Goal: Check status: Check status

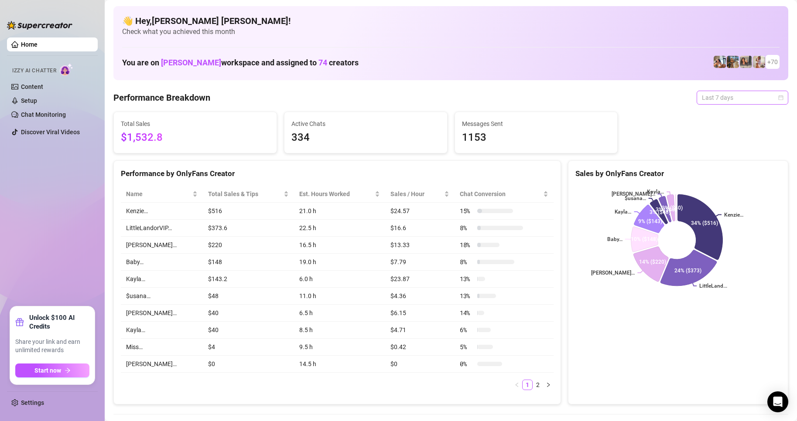
click at [777, 99] on div "Last 7 days" at bounding box center [742, 98] width 92 height 14
click at [724, 174] on div "Custom date" at bounding box center [735, 171] width 78 height 10
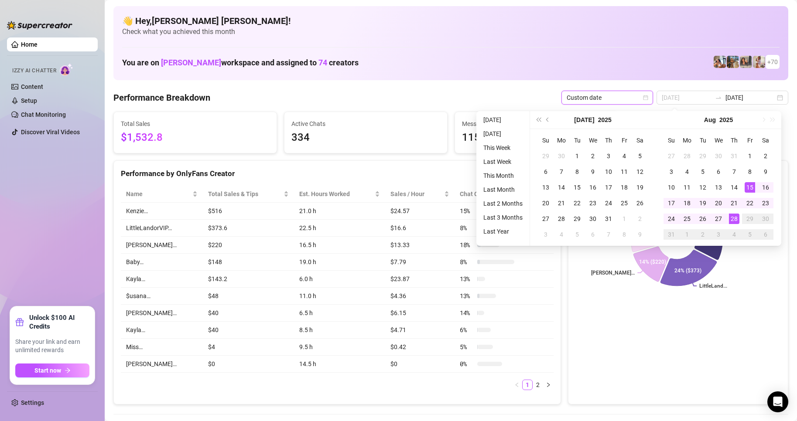
type input "[DATE]"
click at [735, 219] on div "28" at bounding box center [734, 219] width 10 height 10
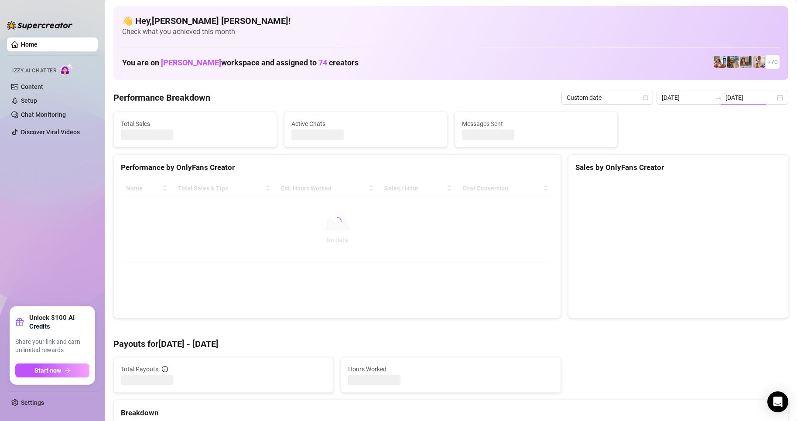
type input "[DATE]"
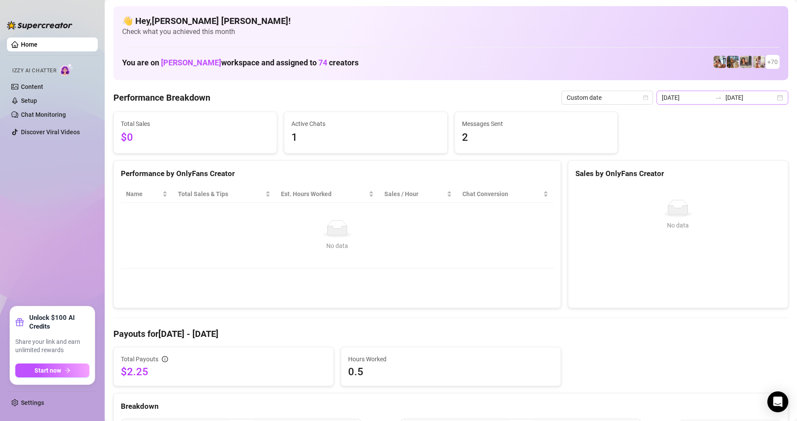
click at [771, 101] on div "[DATE] [DATE]" at bounding box center [722, 98] width 132 height 14
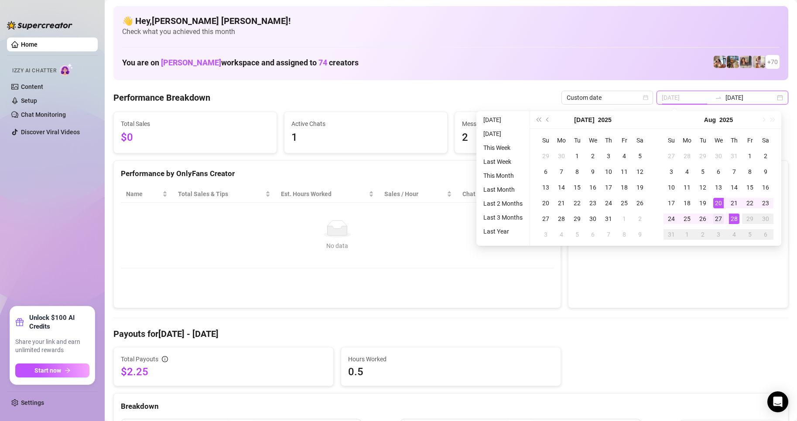
type input "[DATE]"
click at [718, 216] on div "27" at bounding box center [718, 219] width 10 height 10
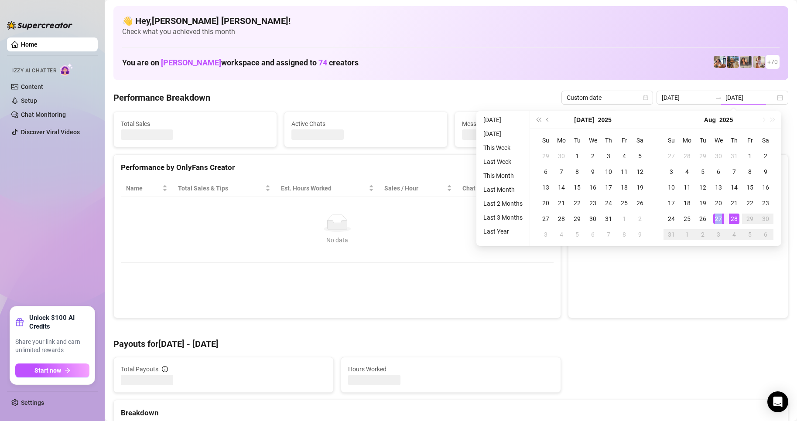
type input "[DATE]"
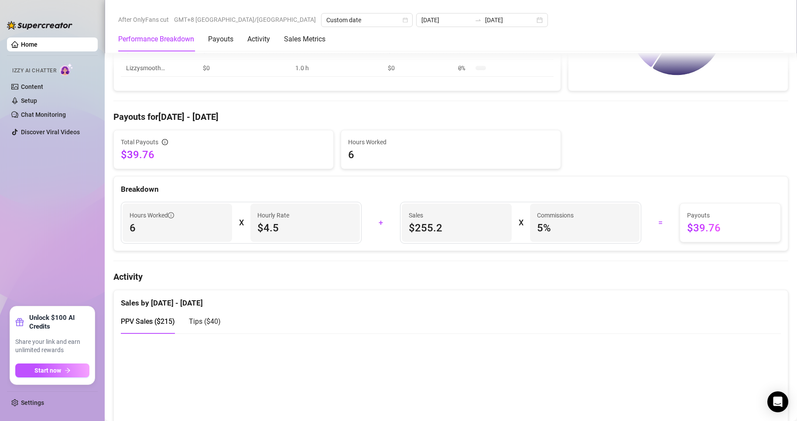
scroll to position [218, 0]
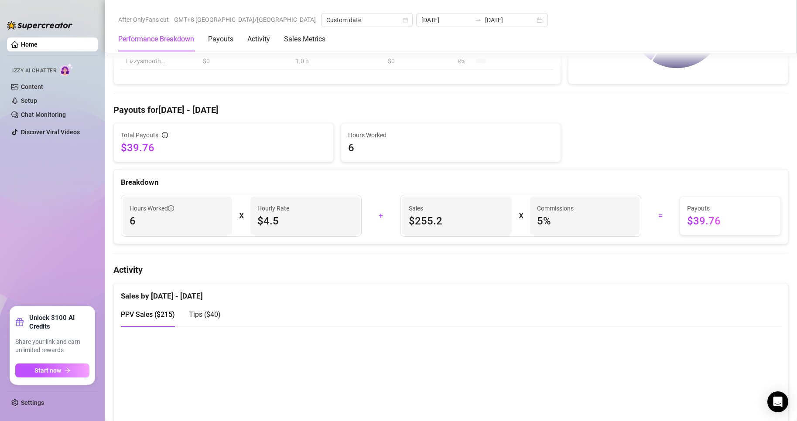
click at [205, 312] on span "Tips ( $40 )" at bounding box center [205, 314] width 32 height 8
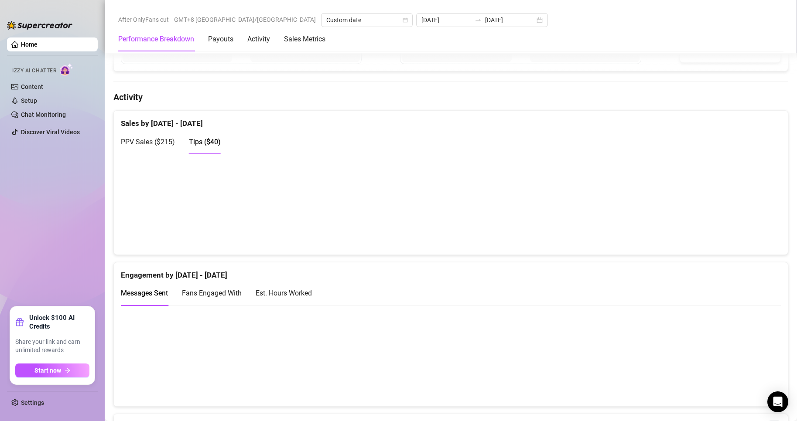
scroll to position [392, 0]
click at [156, 140] on span "PPV Sales ( $215 )" at bounding box center [148, 140] width 54 height 8
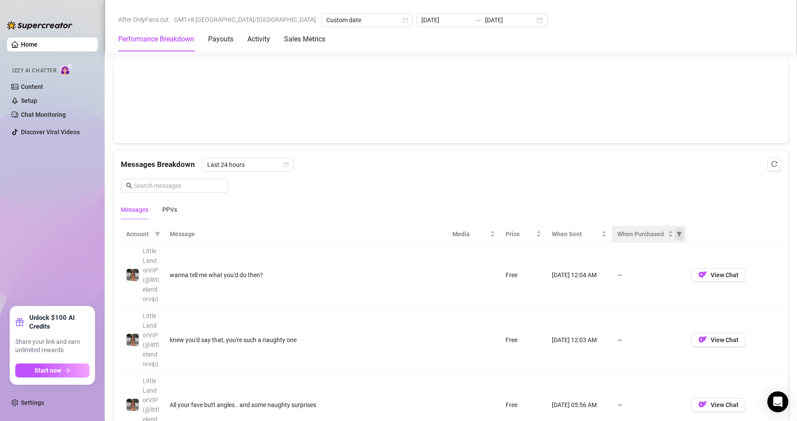
click at [677, 236] on icon "filter" at bounding box center [679, 234] width 5 height 4
click at [623, 267] on span "Purchased" at bounding box center [640, 265] width 51 height 10
radio input "true"
click at [661, 296] on span "OK" at bounding box center [662, 296] width 8 height 7
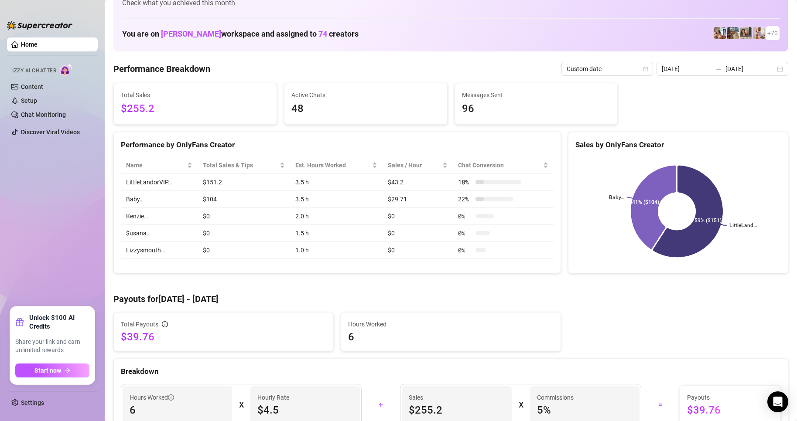
scroll to position [0, 0]
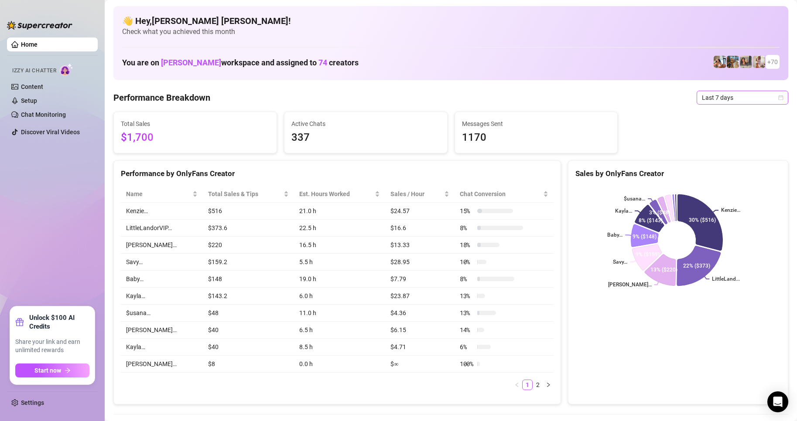
click at [778, 98] on icon "calendar" at bounding box center [780, 97] width 5 height 5
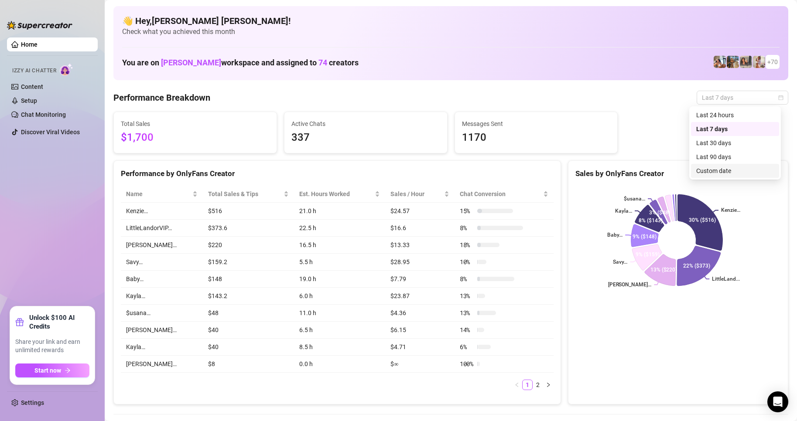
click at [720, 170] on div "Custom date" at bounding box center [735, 171] width 78 height 10
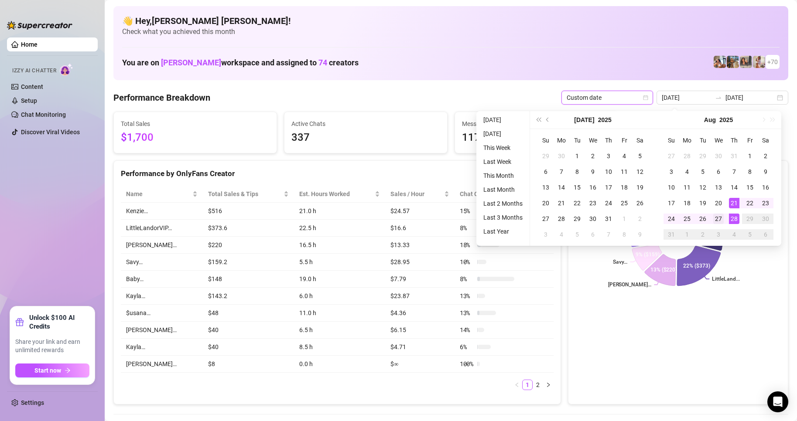
type input "[DATE]"
click at [720, 222] on div "27" at bounding box center [718, 219] width 10 height 10
drag, startPoint x: 720, startPoint y: 222, endPoint x: 714, endPoint y: 224, distance: 6.6
click at [720, 221] on div "27" at bounding box center [718, 219] width 10 height 10
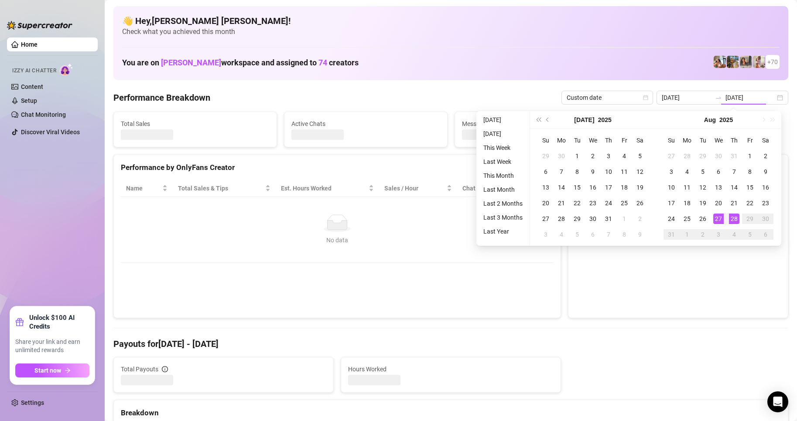
type input "[DATE]"
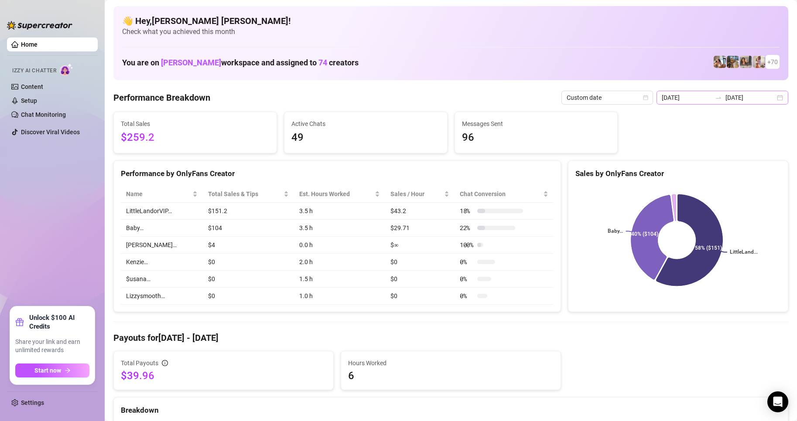
click at [776, 100] on div "2025-08-27 2025-08-27" at bounding box center [722, 98] width 132 height 14
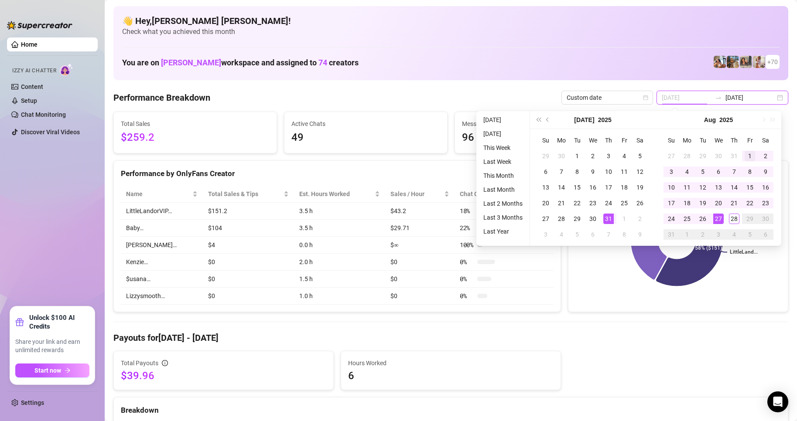
type input "[DATE]"
click at [746, 157] on div "1" at bounding box center [749, 156] width 10 height 10
type input "[DATE]"
click at [734, 224] on div "28" at bounding box center [734, 219] width 10 height 10
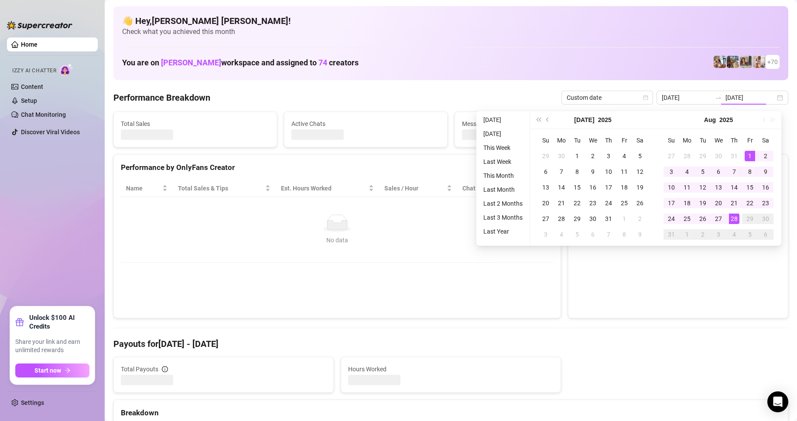
type input "[DATE]"
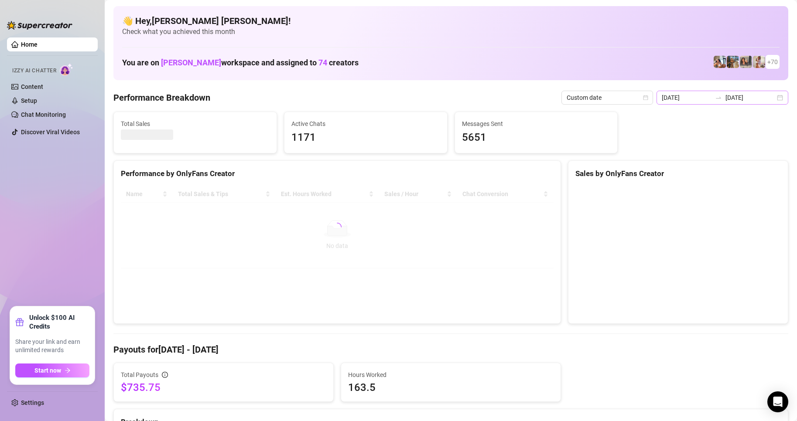
click at [770, 101] on div "2025-08-01 2025-08-28" at bounding box center [722, 98] width 132 height 14
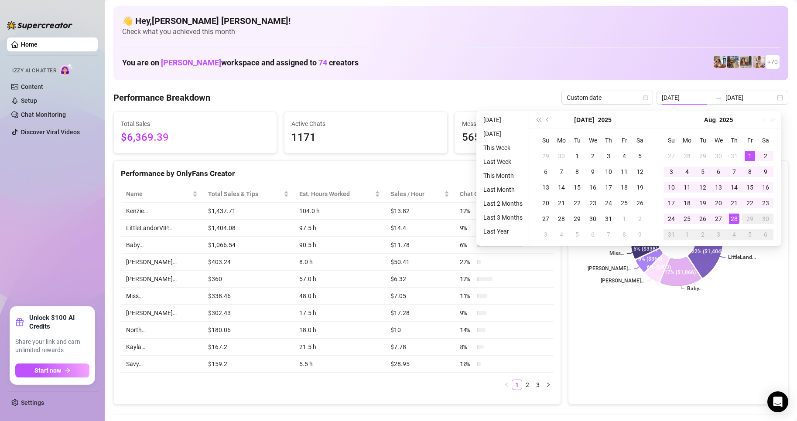
click at [612, 321] on div "Sales by OnlyFans Creator Kenzie… LittleLand... Baby… Yanni… Cody… Miss… emilyl…" at bounding box center [678, 282] width 220 height 245
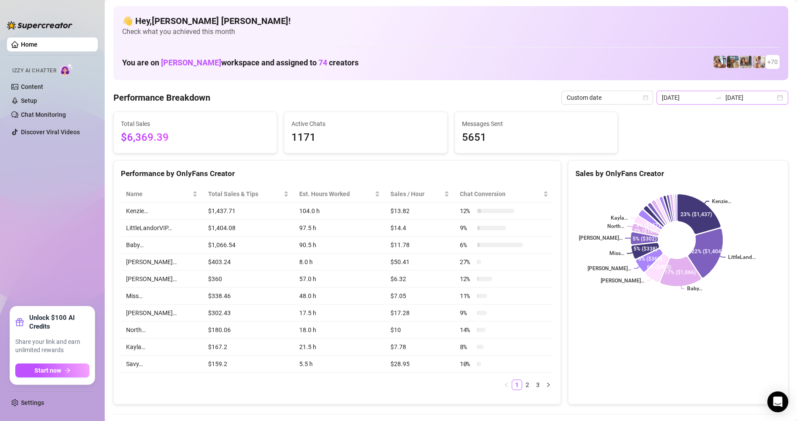
click at [771, 103] on div "2025-08-01 2025-08-28" at bounding box center [722, 98] width 132 height 14
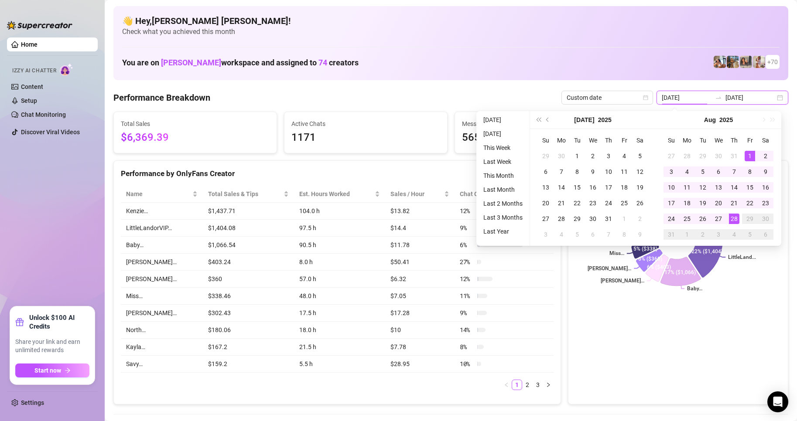
click at [772, 102] on div "2025-08-01 2025-08-28" at bounding box center [722, 98] width 132 height 14
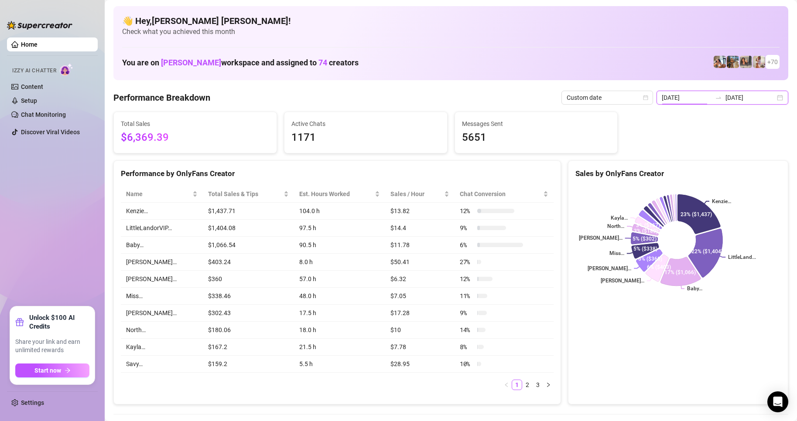
click at [770, 102] on div "2025-08-01 2025-08-28" at bounding box center [722, 98] width 132 height 14
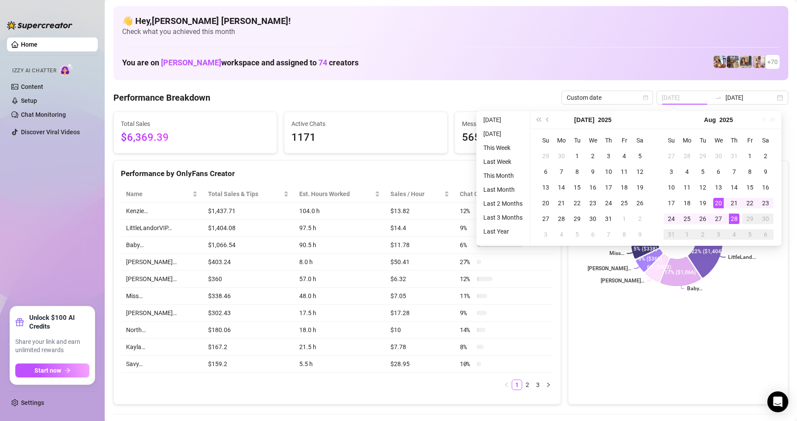
click at [733, 215] on div "28" at bounding box center [734, 219] width 10 height 10
type input "[DATE]"
click at [733, 215] on div "28" at bounding box center [734, 219] width 10 height 10
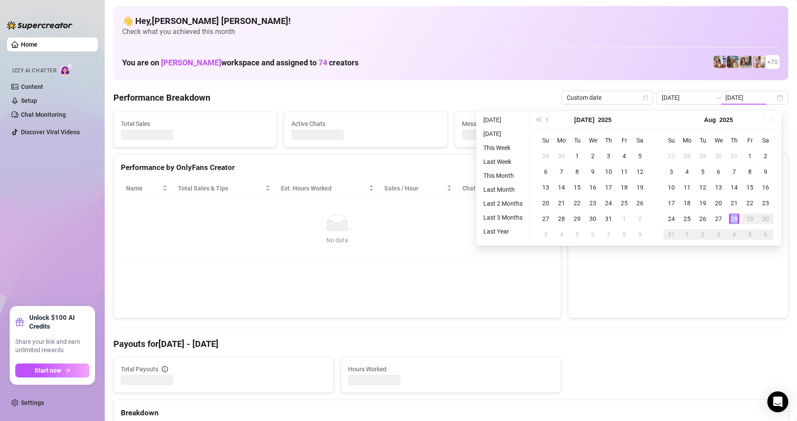
type input "[DATE]"
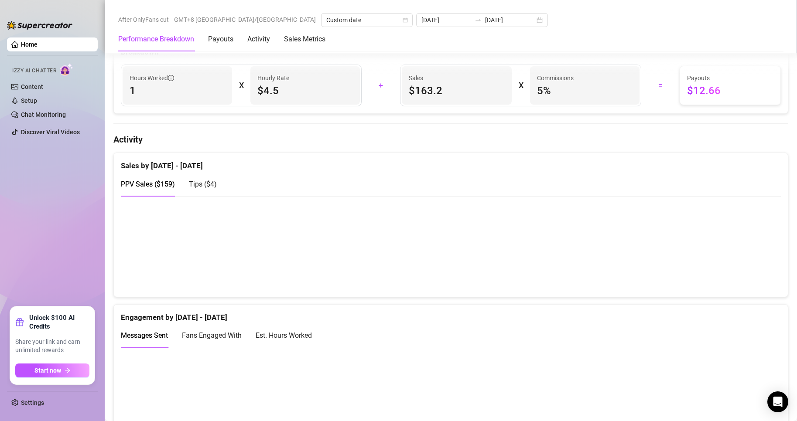
scroll to position [349, 0]
click at [181, 181] on div "PPV Sales ( $159 ) Tips ( $4 )" at bounding box center [169, 183] width 96 height 25
click at [192, 182] on span "Tips ( $4 )" at bounding box center [203, 184] width 28 height 8
click at [162, 191] on div "PPV Sales ( $159 )" at bounding box center [148, 183] width 54 height 25
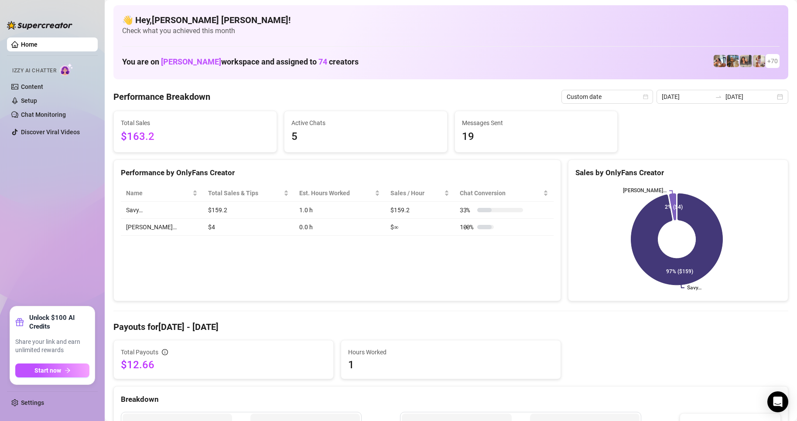
scroll to position [0, 0]
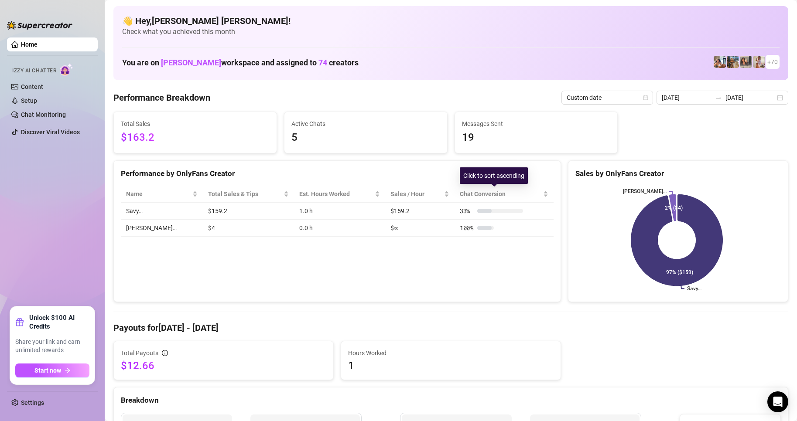
click at [544, 248] on div "Performance by OnlyFans Creator Name Total Sales & Tips Est. Hours Worked Sales…" at bounding box center [336, 231] width 447 height 142
